Goal: Task Accomplishment & Management: Manage account settings

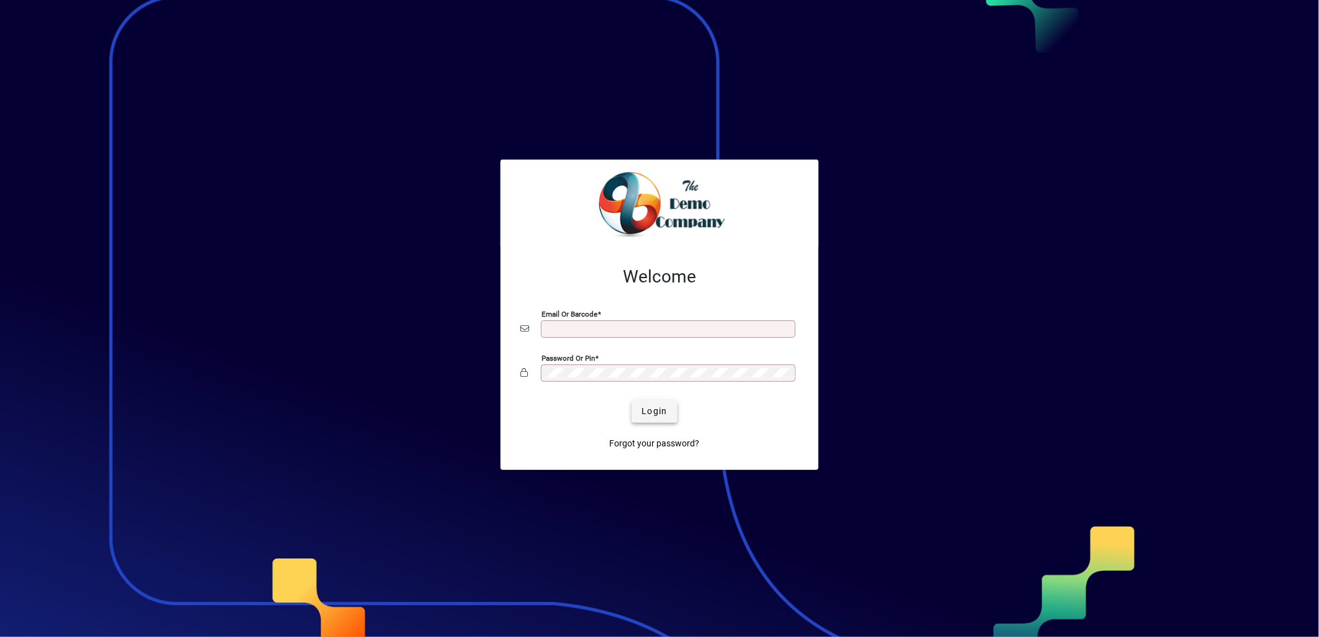
type input "**********"
click at [657, 417] on span "Login" at bounding box center [653, 411] width 25 height 13
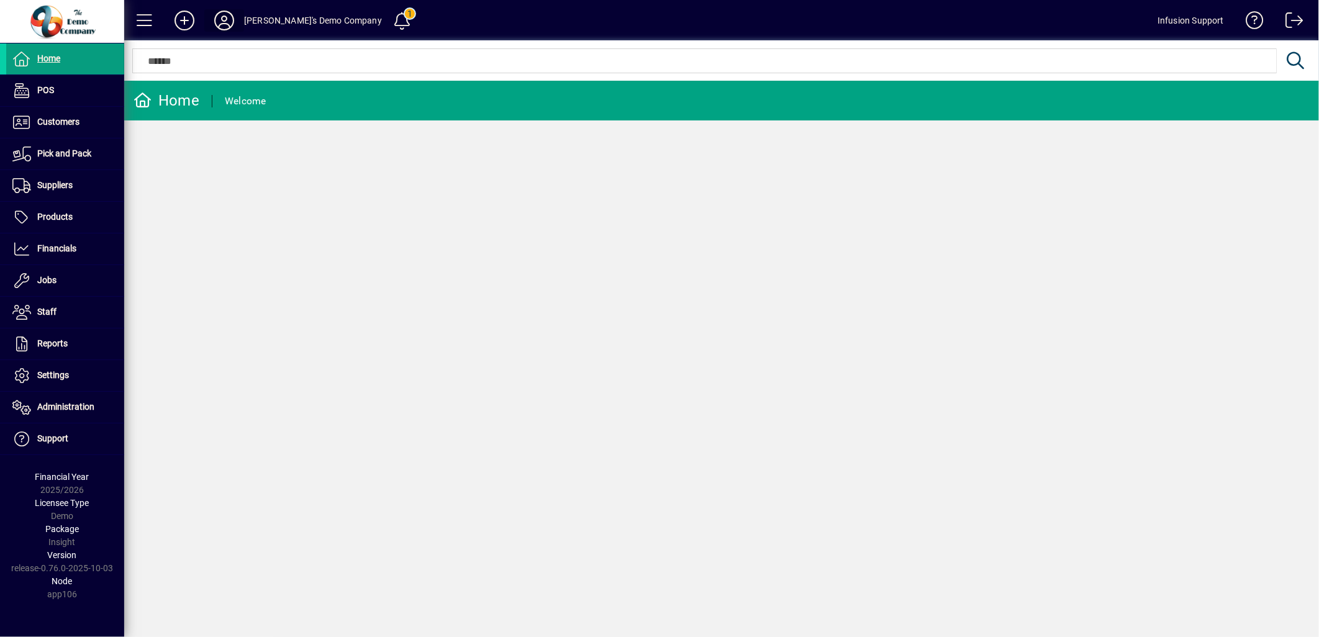
click at [222, 17] on icon at bounding box center [224, 21] width 25 height 20
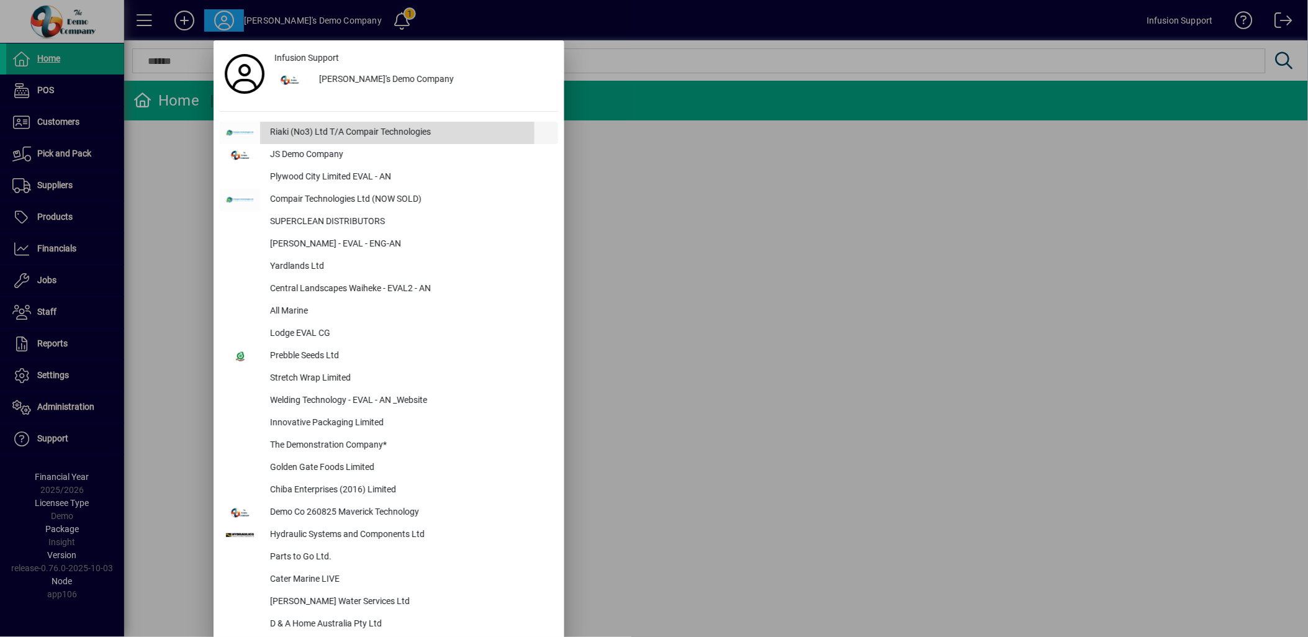
click at [298, 133] on div "Riaki (No3) Ltd T/A Compair Technologies" at bounding box center [409, 133] width 298 height 22
